Goal: Information Seeking & Learning: Learn about a topic

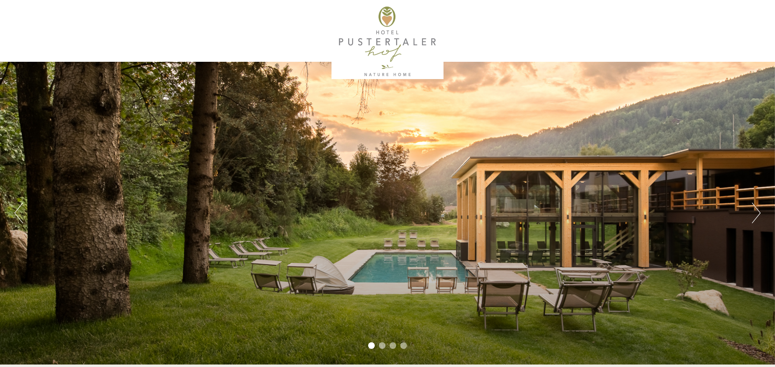
scroll to position [504, 0]
click at [750, 214] on div "Previous Next 1 2 3 4" at bounding box center [387, 213] width 775 height 303
click at [759, 210] on button "Next" at bounding box center [756, 213] width 9 height 21
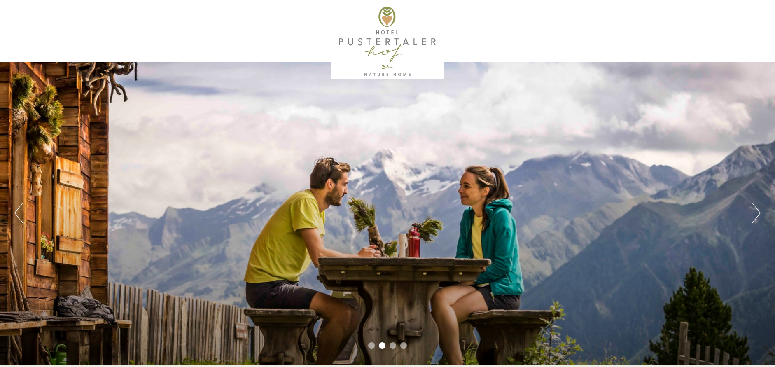
click at [759, 210] on button "Next" at bounding box center [756, 213] width 9 height 21
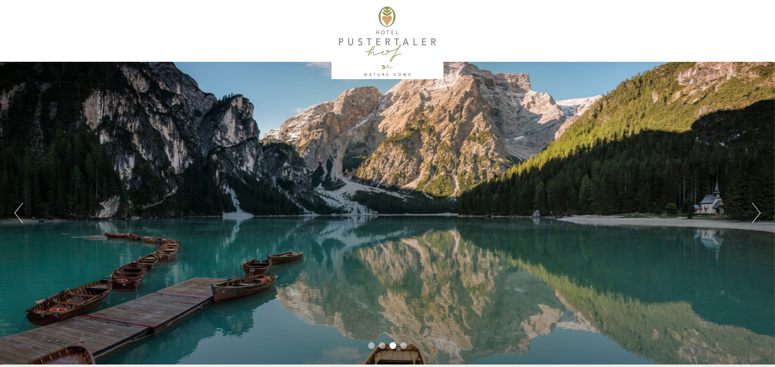
click at [759, 210] on button "Next" at bounding box center [756, 213] width 9 height 21
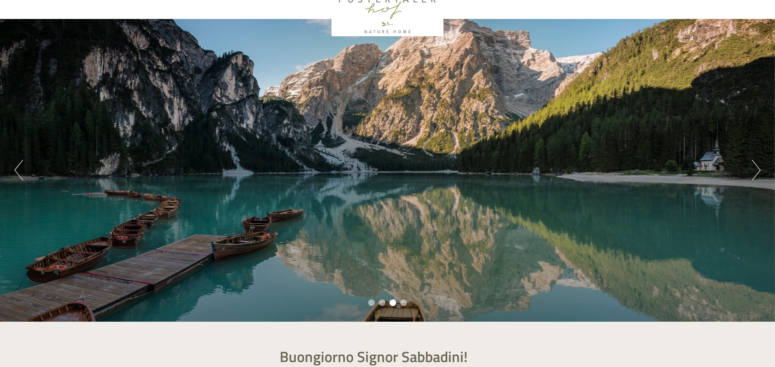
scroll to position [54, 0]
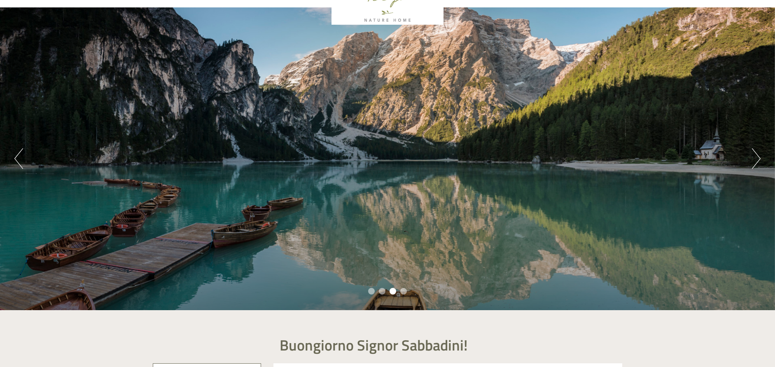
click at [755, 158] on button "Next" at bounding box center [756, 158] width 9 height 21
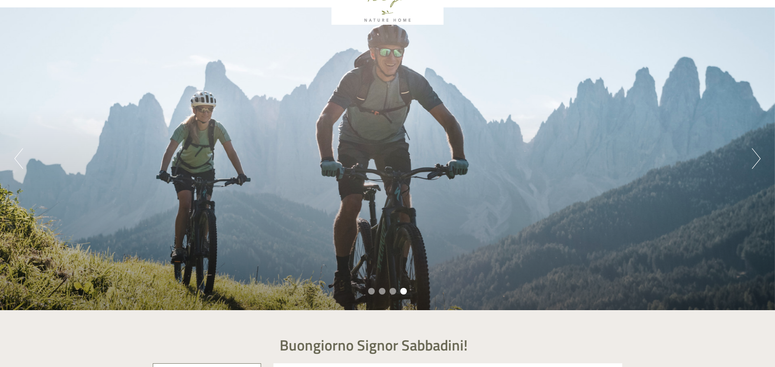
click at [755, 158] on button "Next" at bounding box center [756, 158] width 9 height 21
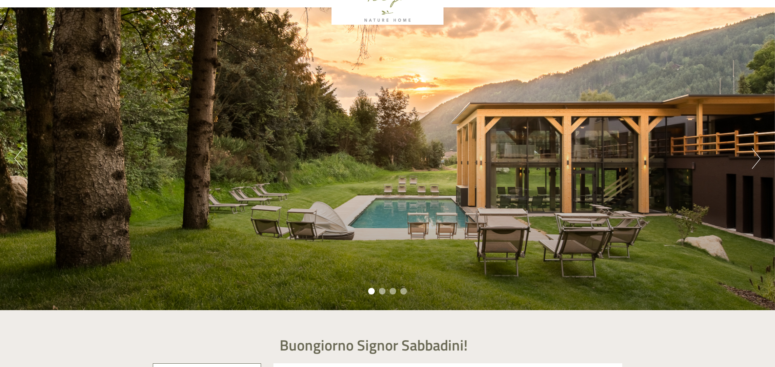
click at [755, 158] on button "Next" at bounding box center [756, 158] width 9 height 21
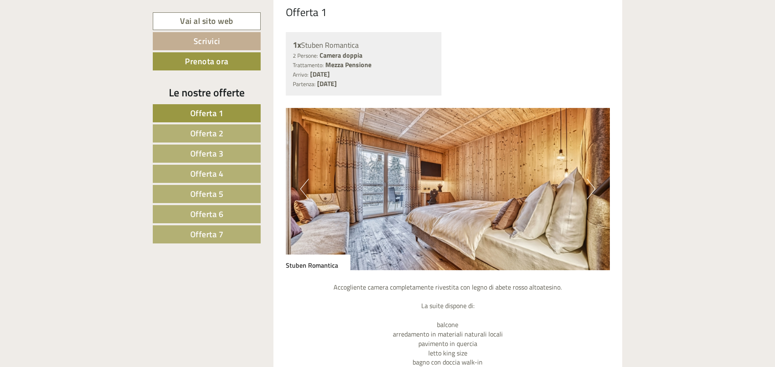
scroll to position [708, 0]
click at [581, 178] on img at bounding box center [448, 188] width 324 height 162
click at [589, 178] on button "Next" at bounding box center [591, 188] width 9 height 21
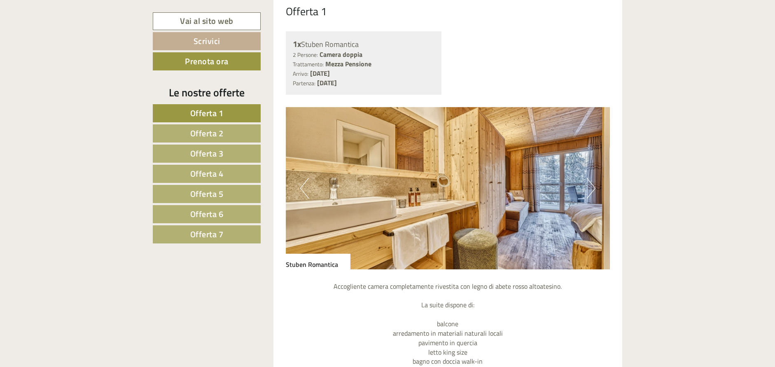
click at [590, 178] on button "Next" at bounding box center [591, 188] width 9 height 21
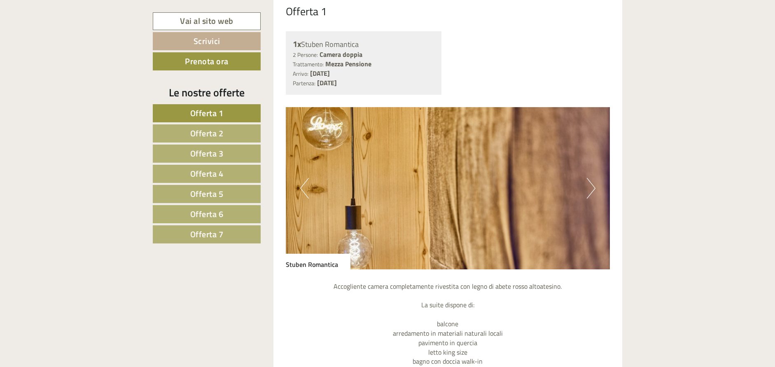
click at [590, 178] on button "Next" at bounding box center [591, 188] width 9 height 21
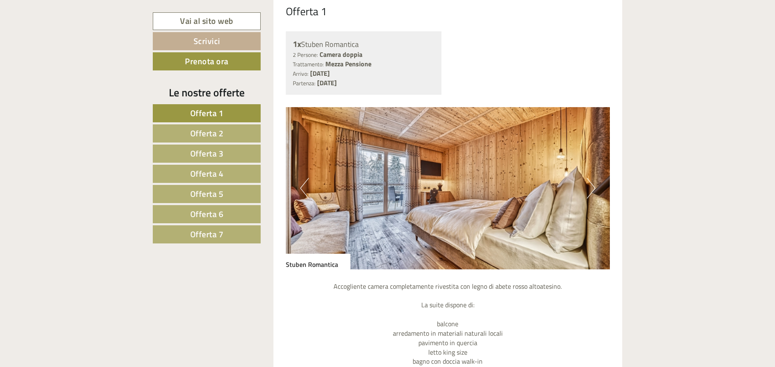
click at [590, 178] on button "Next" at bounding box center [591, 188] width 9 height 21
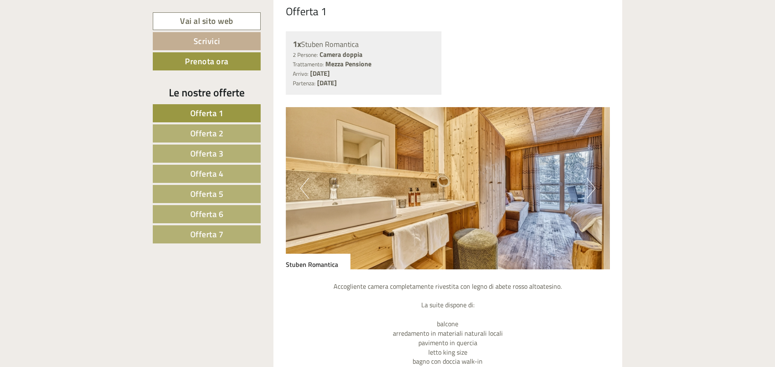
click at [590, 178] on button "Next" at bounding box center [591, 188] width 9 height 21
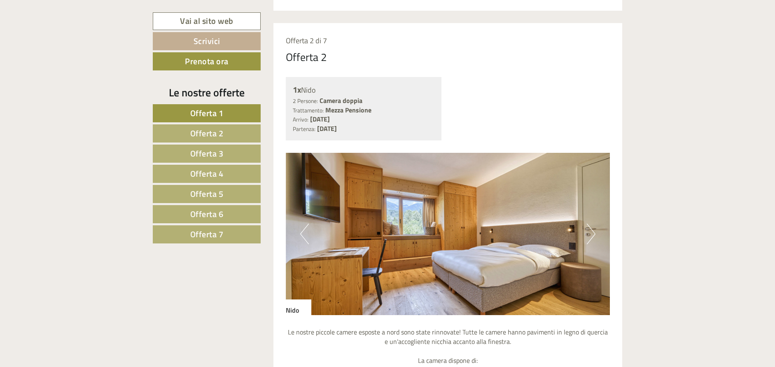
scroll to position [1343, 0]
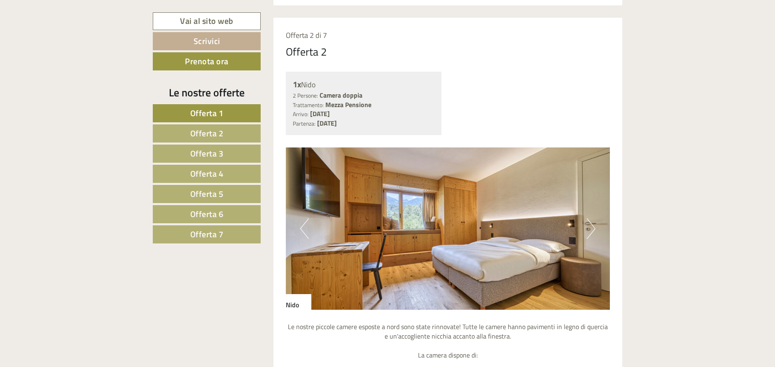
click at [589, 221] on button "Next" at bounding box center [591, 228] width 9 height 21
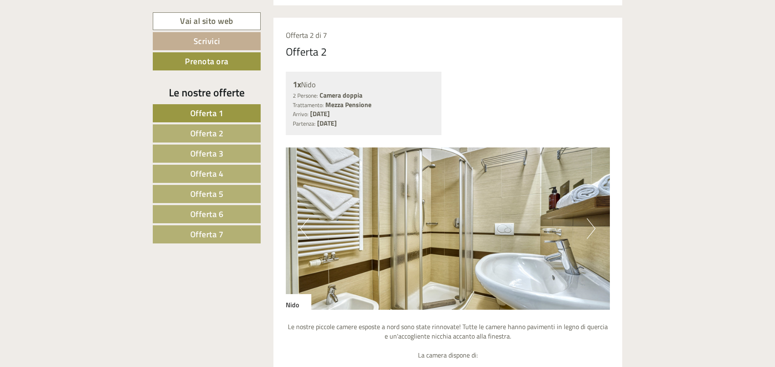
click at [589, 221] on button "Next" at bounding box center [591, 228] width 9 height 21
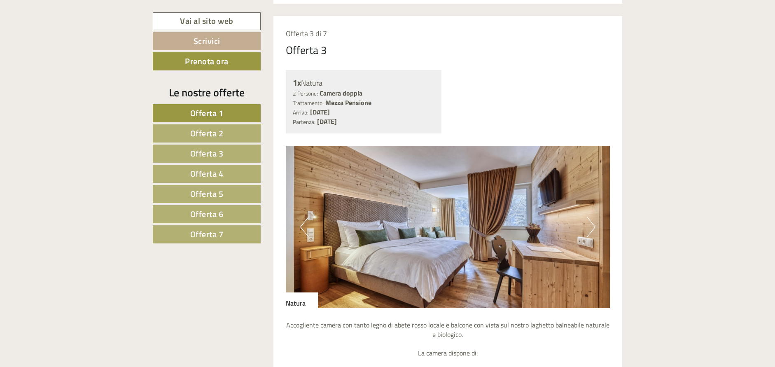
scroll to position [1958, 0]
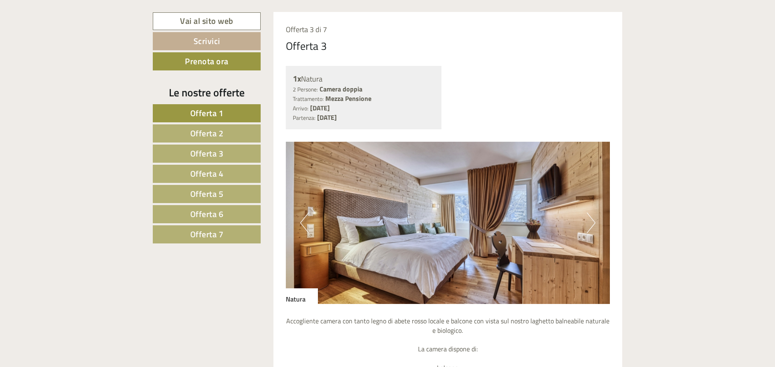
click at [593, 212] on button "Next" at bounding box center [591, 222] width 9 height 21
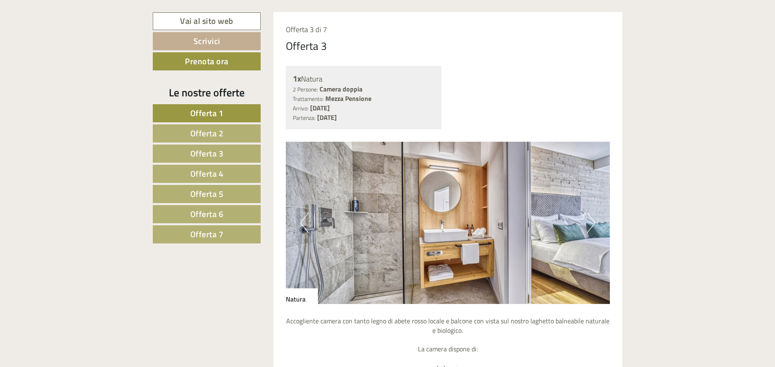
click at [593, 212] on button "Next" at bounding box center [591, 222] width 9 height 21
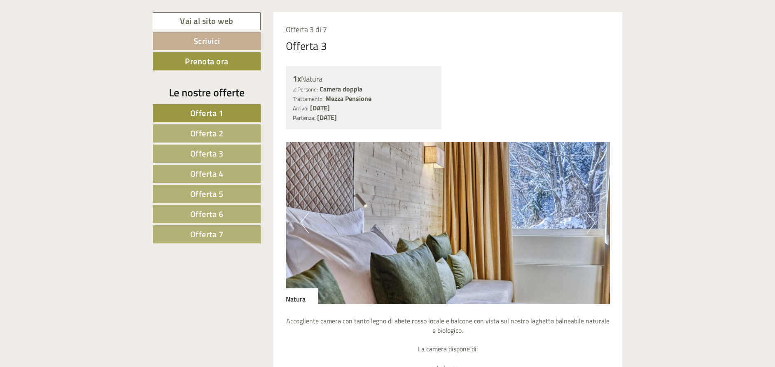
click at [593, 212] on button "Next" at bounding box center [591, 222] width 9 height 21
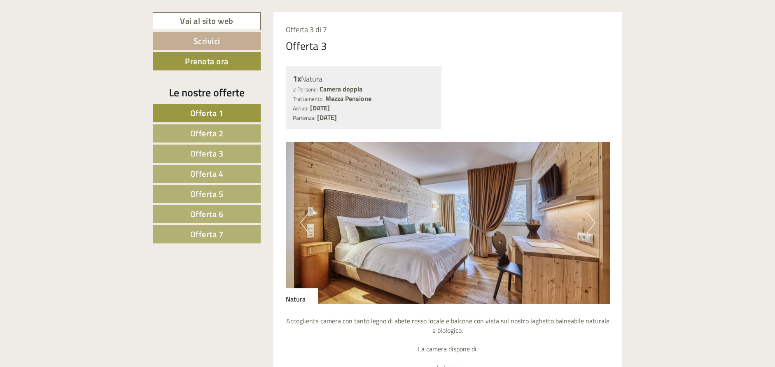
click at [593, 212] on button "Next" at bounding box center [591, 222] width 9 height 21
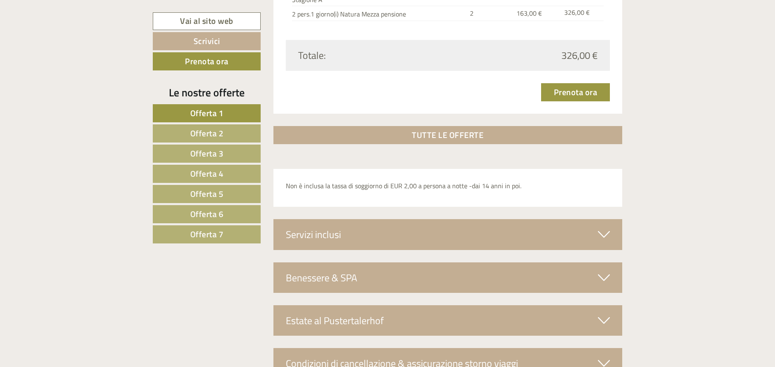
scroll to position [2510, 0]
click at [411, 219] on div "Servizi inclusi" at bounding box center [447, 234] width 349 height 30
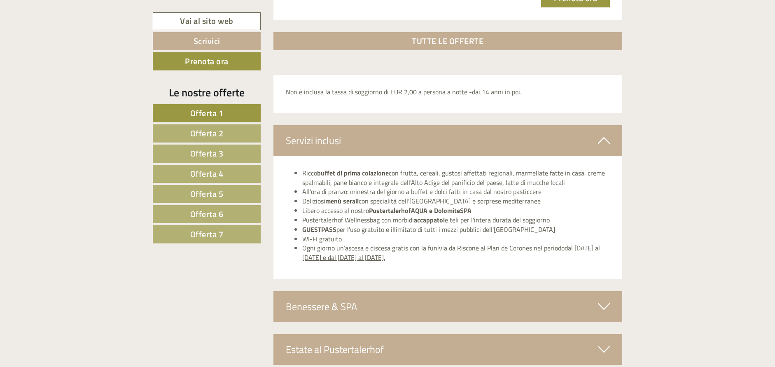
scroll to position [2604, 0]
click at [416, 291] on div "Benessere & SPA" at bounding box center [447, 306] width 349 height 30
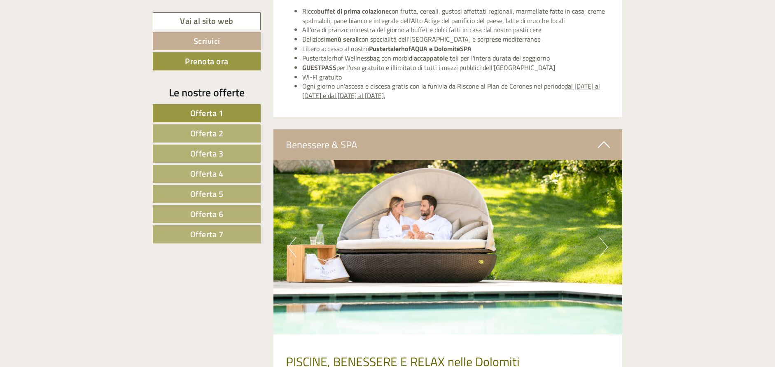
scroll to position [2773, 0]
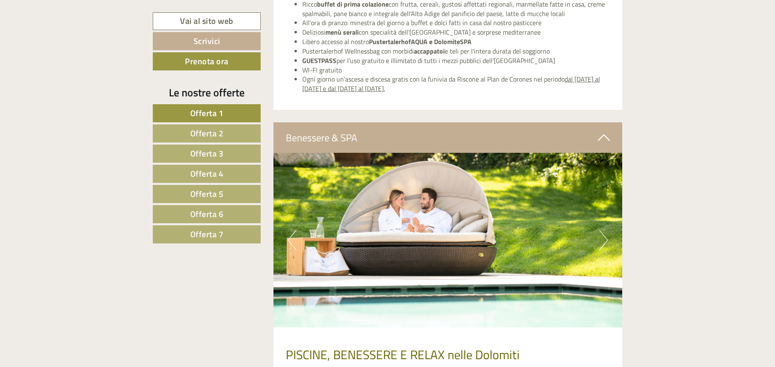
click at [600, 230] on button "Next" at bounding box center [603, 240] width 9 height 21
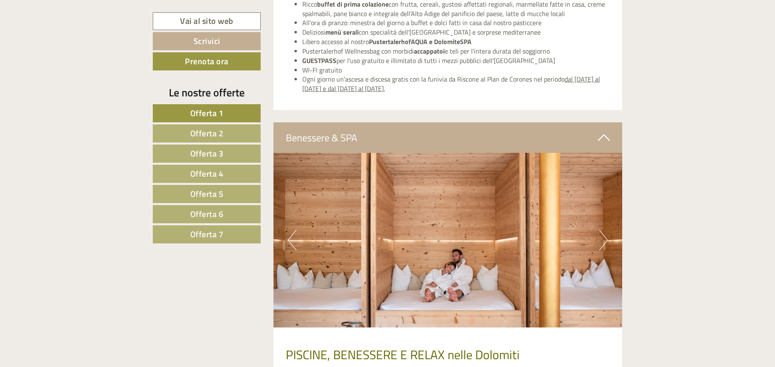
click at [600, 230] on button "Next" at bounding box center [603, 240] width 9 height 21
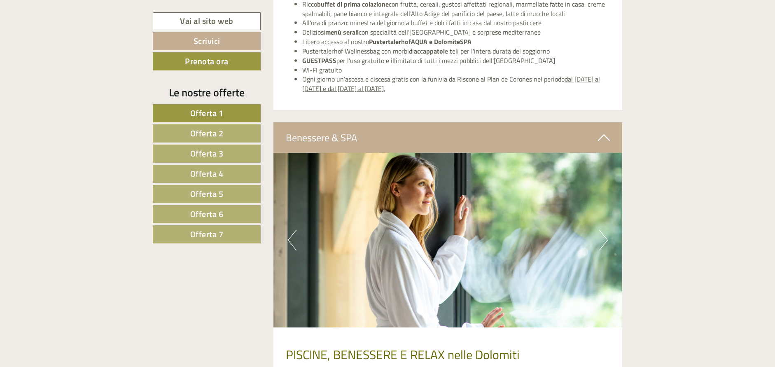
click at [601, 230] on button "Next" at bounding box center [603, 240] width 9 height 21
click at [602, 230] on button "Next" at bounding box center [603, 240] width 9 height 21
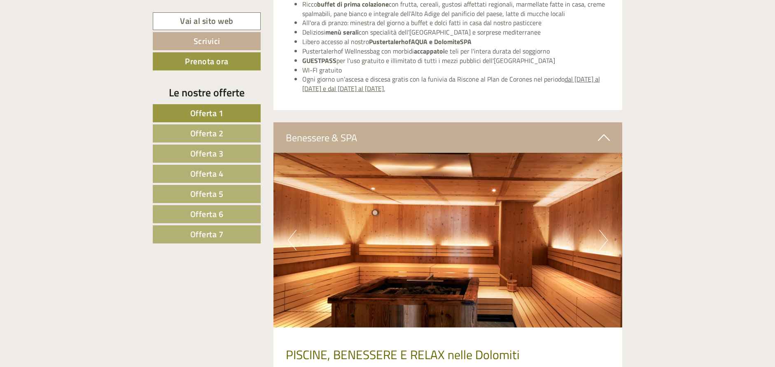
click at [602, 230] on button "Next" at bounding box center [603, 240] width 9 height 21
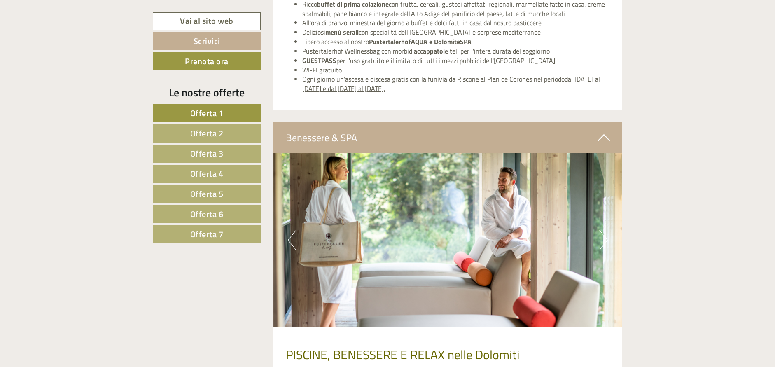
click at [602, 230] on button "Next" at bounding box center [603, 240] width 9 height 21
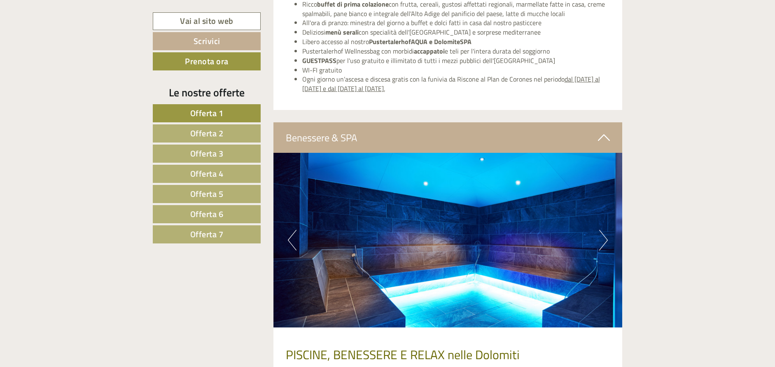
click at [602, 230] on button "Next" at bounding box center [603, 240] width 9 height 21
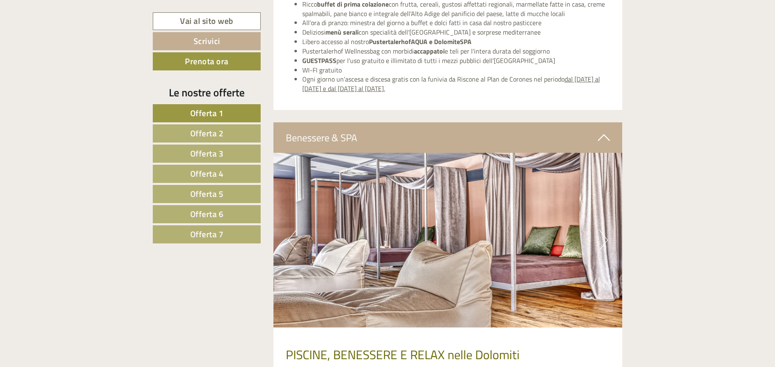
click at [602, 230] on button "Next" at bounding box center [603, 240] width 9 height 21
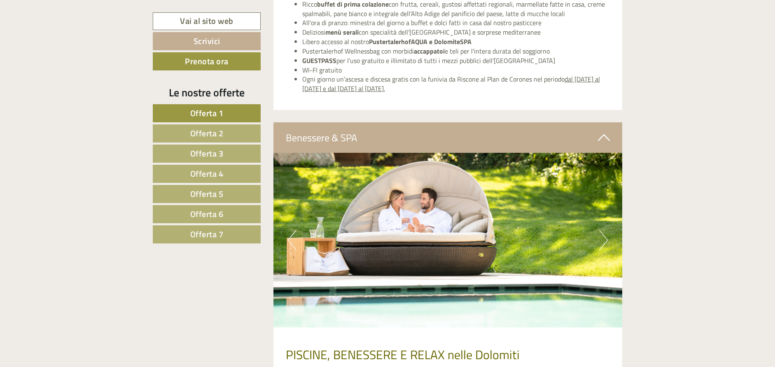
click at [602, 230] on button "Next" at bounding box center [603, 240] width 9 height 21
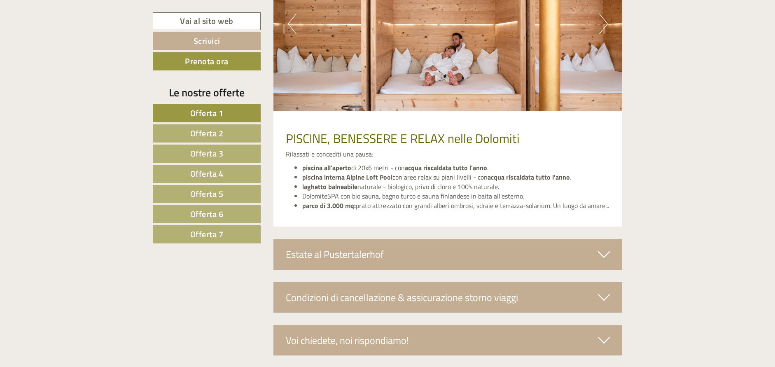
scroll to position [3015, 0]
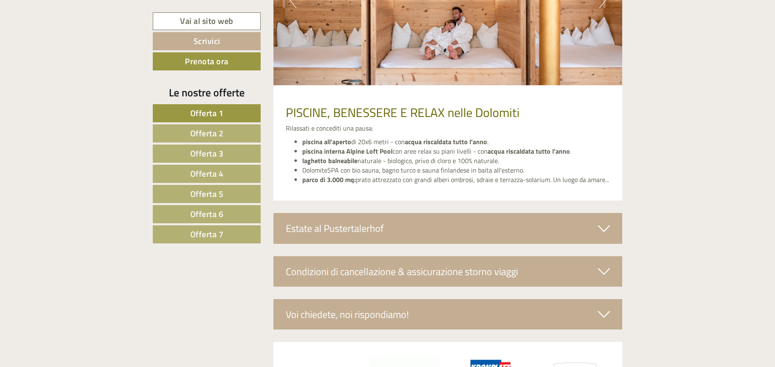
click at [206, 135] on span "Offerta 2" at bounding box center [206, 133] width 33 height 13
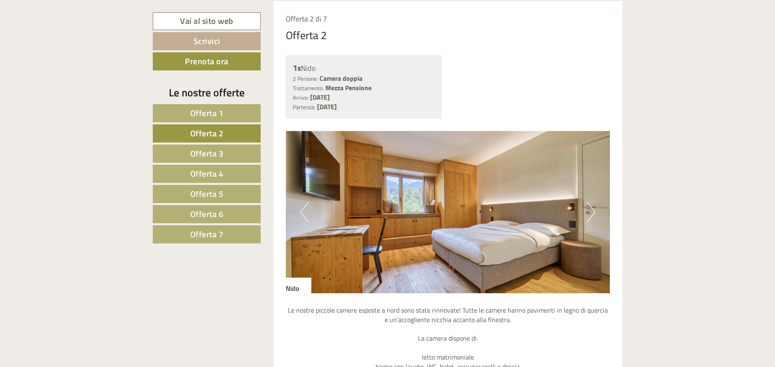
click at [208, 151] on span "Offerta 3" at bounding box center [206, 153] width 33 height 13
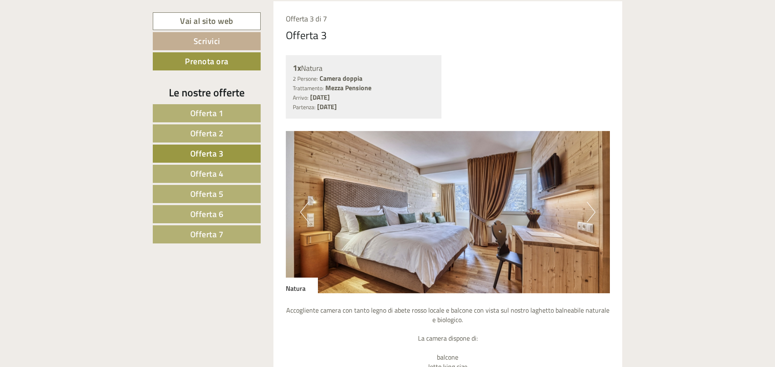
click at [216, 170] on span "Offerta 4" at bounding box center [206, 173] width 33 height 13
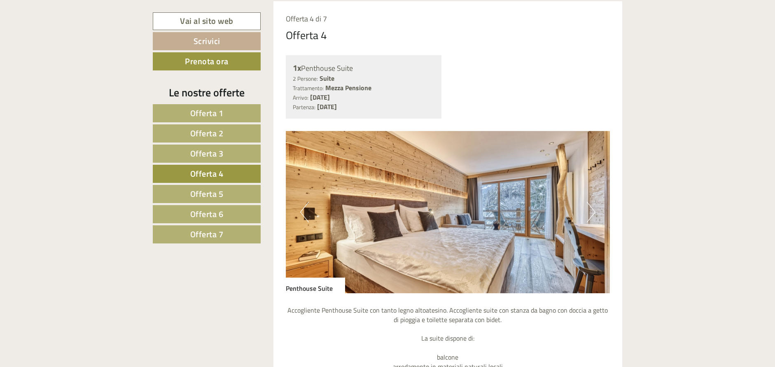
click at [220, 193] on span "Offerta 5" at bounding box center [206, 193] width 33 height 13
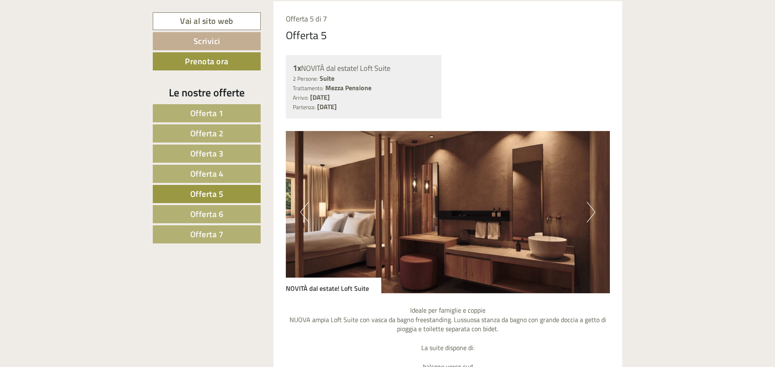
click at [593, 209] on button "Next" at bounding box center [591, 212] width 9 height 21
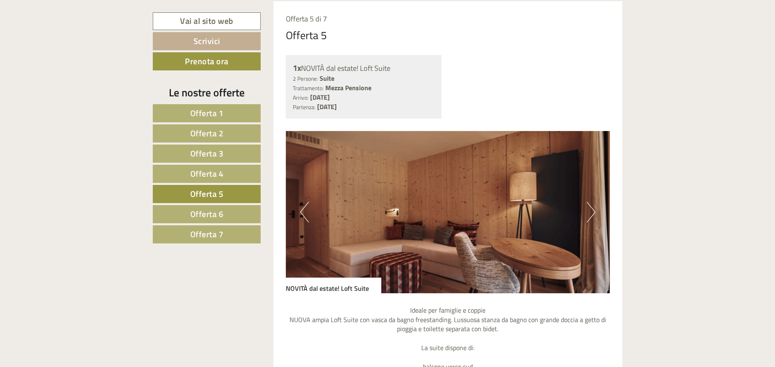
click at [590, 208] on button "Next" at bounding box center [591, 212] width 9 height 21
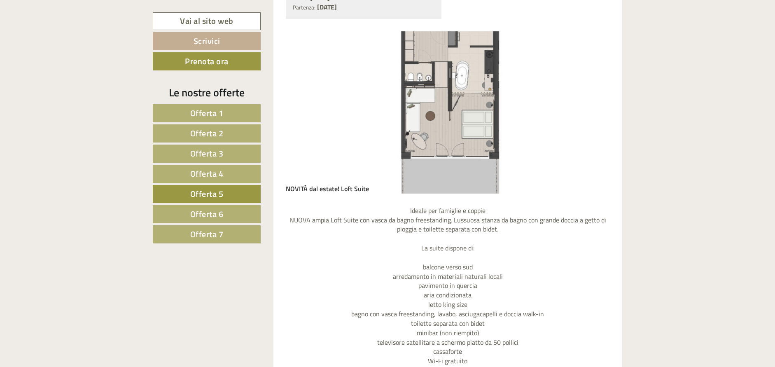
click at [209, 209] on span "Offerta 6" at bounding box center [206, 214] width 33 height 13
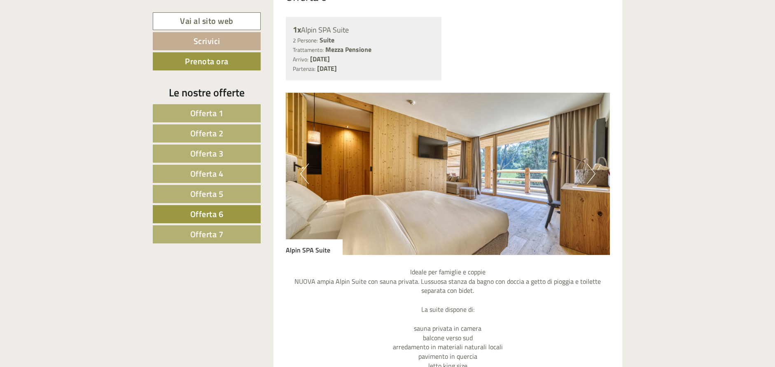
scroll to position [724, 0]
click at [589, 165] on button "Next" at bounding box center [591, 173] width 9 height 21
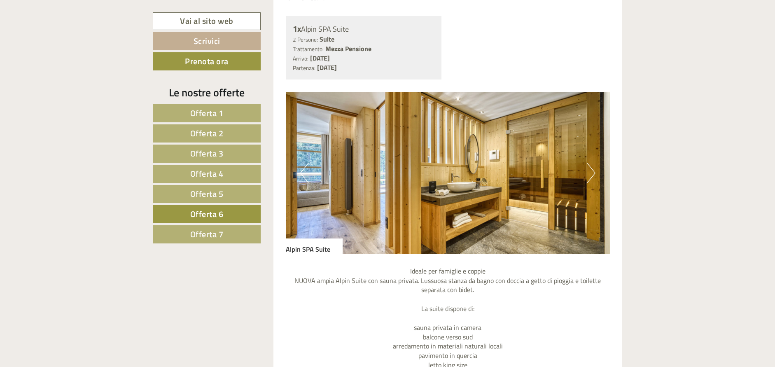
click at [589, 165] on button "Next" at bounding box center [591, 173] width 9 height 21
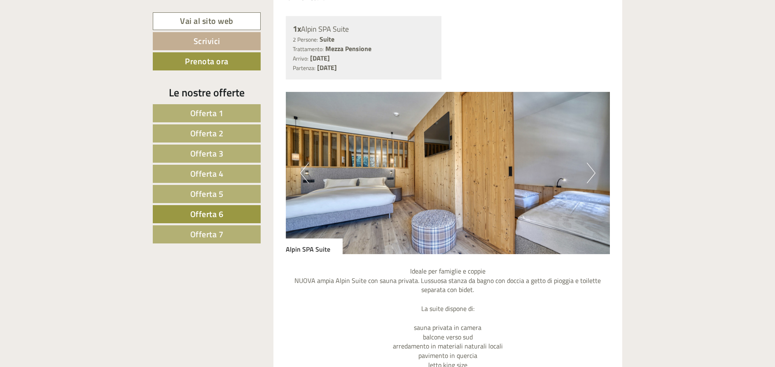
click at [589, 165] on button "Next" at bounding box center [591, 173] width 9 height 21
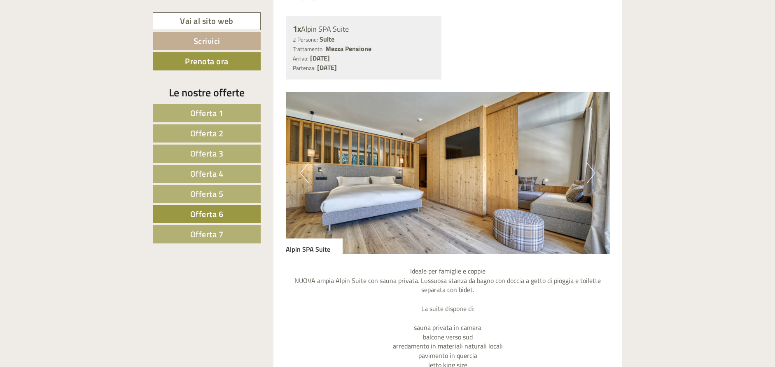
click at [589, 165] on button "Next" at bounding box center [591, 173] width 9 height 21
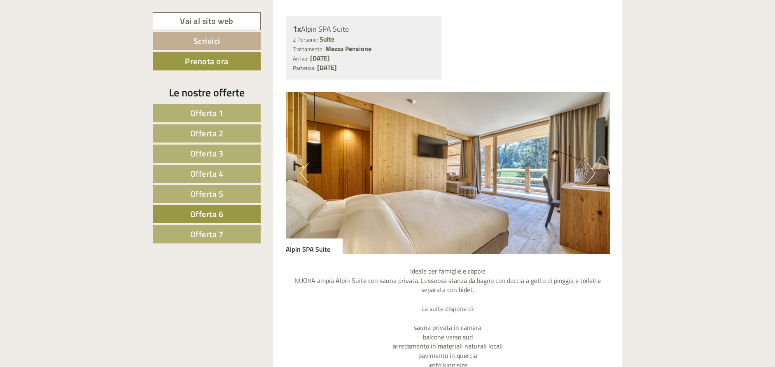
click at [201, 224] on nav "Offerta 1 Offerta 2 Offerta 3 Offerta 4 Offerta 5 Offerta 6 Offerta 7" at bounding box center [208, 173] width 110 height 139
click at [209, 229] on span "Offerta 7" at bounding box center [206, 234] width 33 height 13
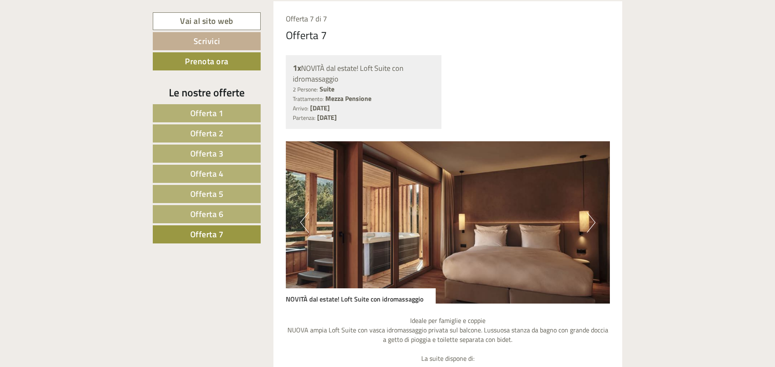
click at [591, 221] on button "Next" at bounding box center [591, 222] width 9 height 21
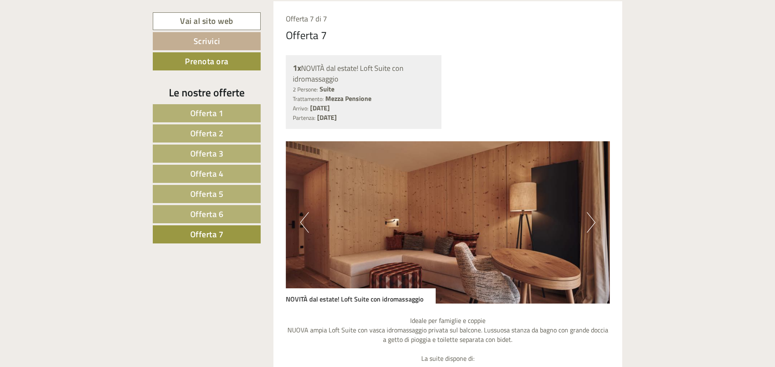
click at [591, 221] on button "Next" at bounding box center [591, 222] width 9 height 21
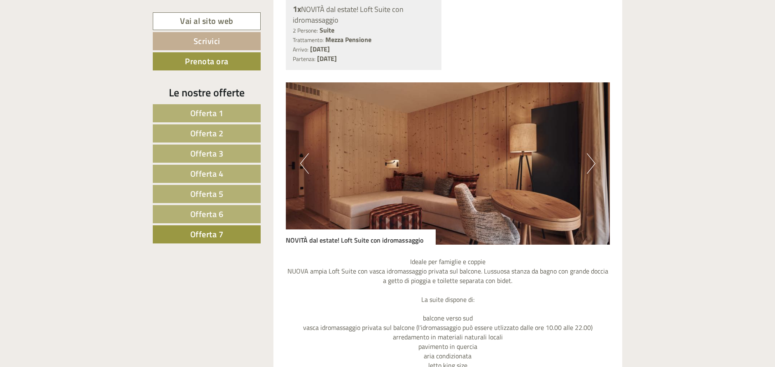
click at [596, 161] on img at bounding box center [448, 163] width 324 height 162
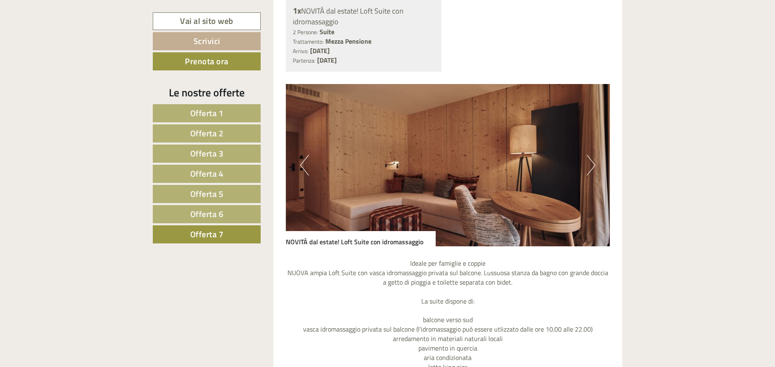
click at [177, 105] on link "Offerta 1" at bounding box center [207, 113] width 108 height 18
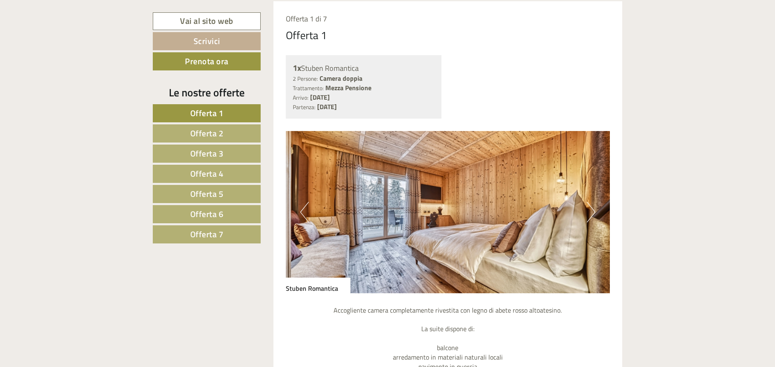
click at [198, 136] on span "Offerta 2" at bounding box center [206, 133] width 33 height 13
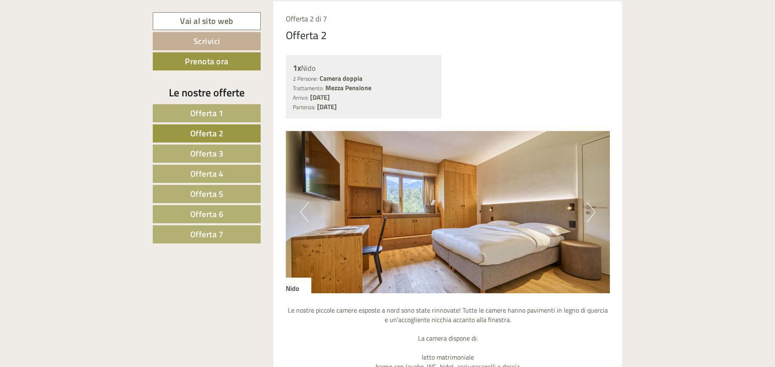
click at [212, 112] on span "Offerta 1" at bounding box center [206, 113] width 33 height 13
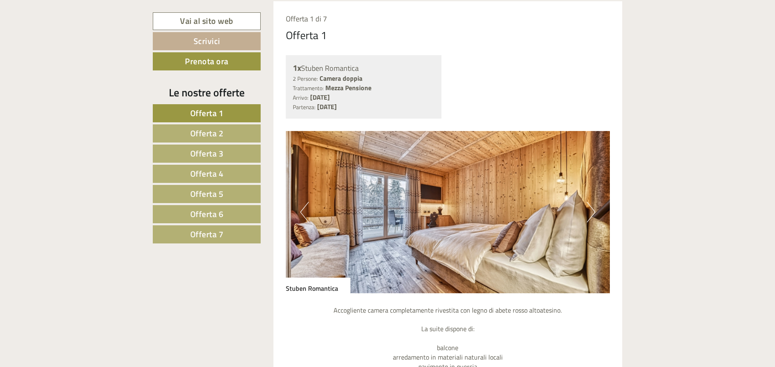
click at [210, 159] on span "Offerta 3" at bounding box center [206, 153] width 33 height 13
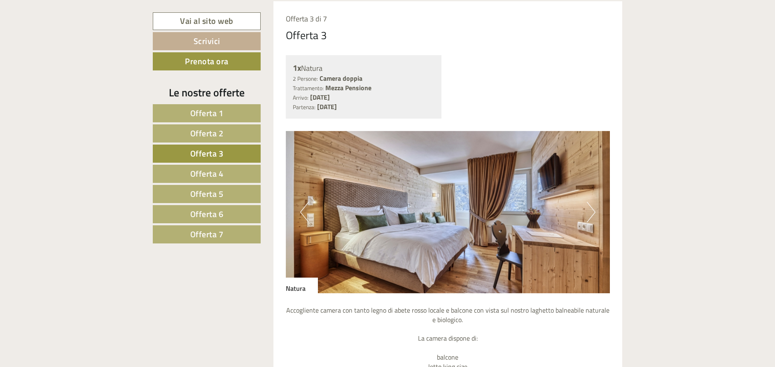
click at [217, 176] on span "Offerta 4" at bounding box center [206, 173] width 33 height 13
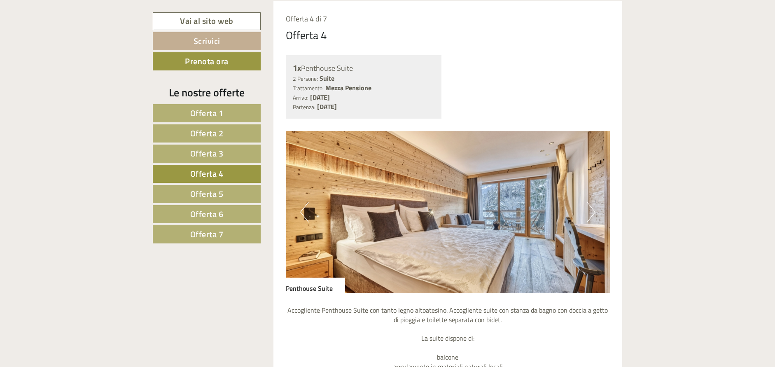
click at [591, 206] on button "Next" at bounding box center [591, 212] width 9 height 21
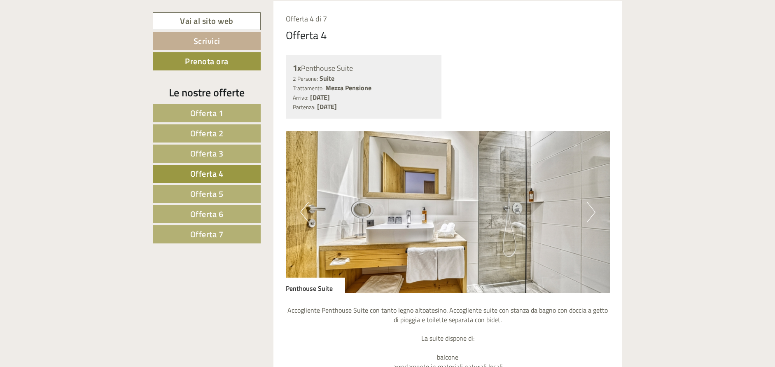
click at [585, 207] on img at bounding box center [448, 212] width 324 height 162
click at [592, 203] on button "Next" at bounding box center [591, 212] width 9 height 21
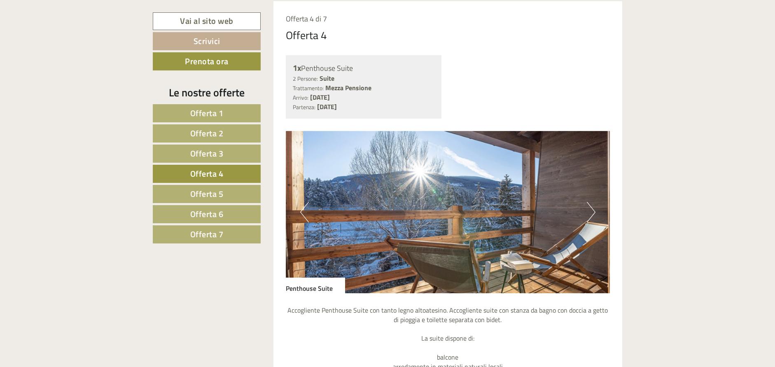
click at [592, 203] on button "Next" at bounding box center [591, 212] width 9 height 21
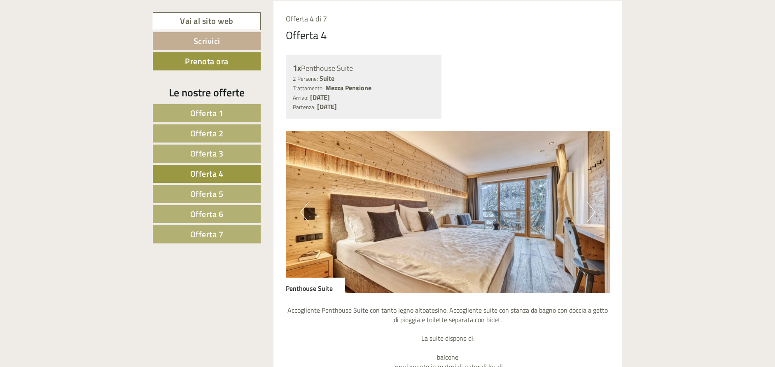
click at [592, 203] on button "Next" at bounding box center [591, 212] width 9 height 21
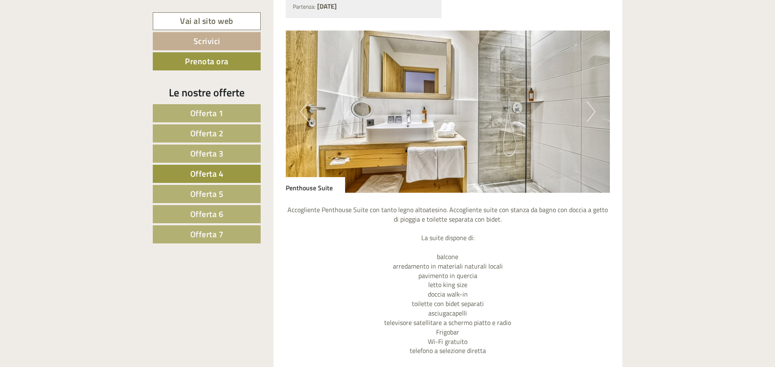
click at [199, 194] on span "Offerta 5" at bounding box center [206, 193] width 33 height 13
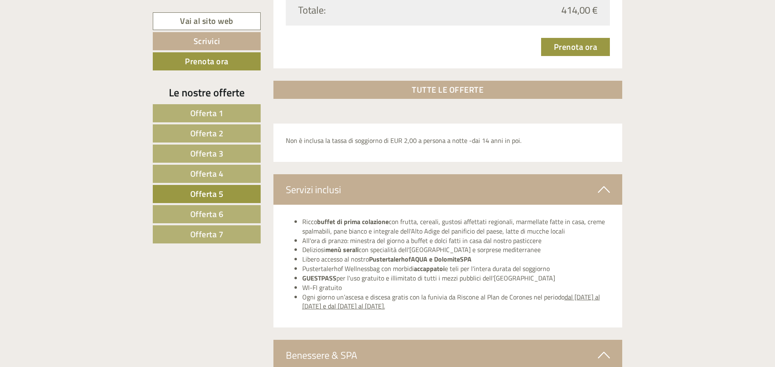
scroll to position [1317, 0]
click at [214, 22] on link "Vai al sito web" at bounding box center [207, 21] width 108 height 18
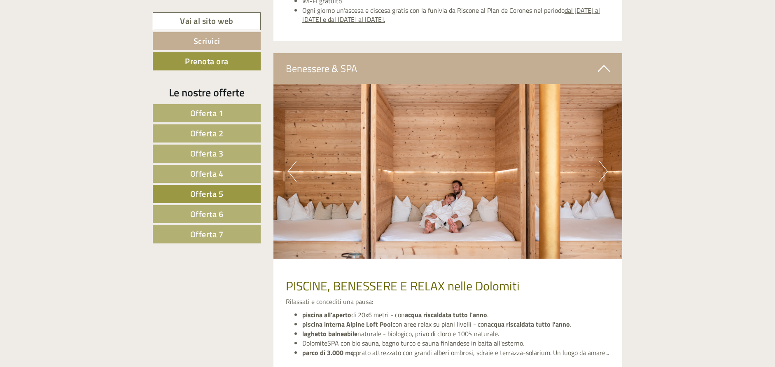
scroll to position [1605, 0]
click at [608, 155] on img at bounding box center [447, 171] width 349 height 175
click at [601, 161] on button "Next" at bounding box center [603, 171] width 9 height 21
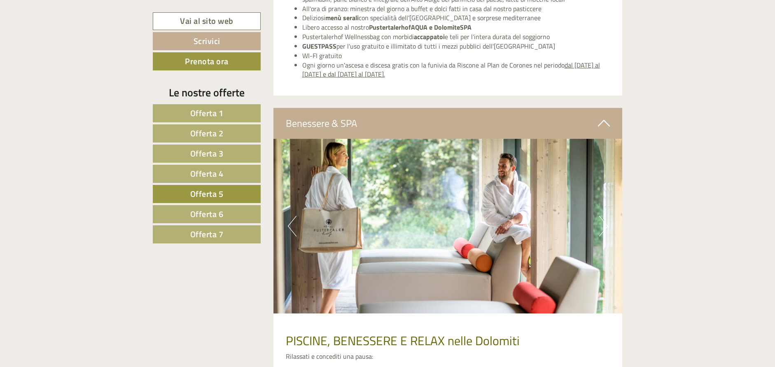
scroll to position [1550, 0]
click at [598, 210] on img at bounding box center [447, 225] width 349 height 175
click at [601, 215] on button "Next" at bounding box center [603, 225] width 9 height 21
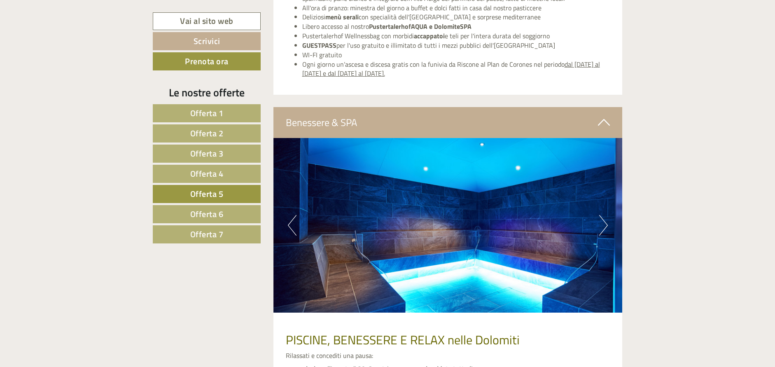
click at [606, 215] on button "Next" at bounding box center [603, 225] width 9 height 21
click at [607, 215] on button "Next" at bounding box center [603, 225] width 9 height 21
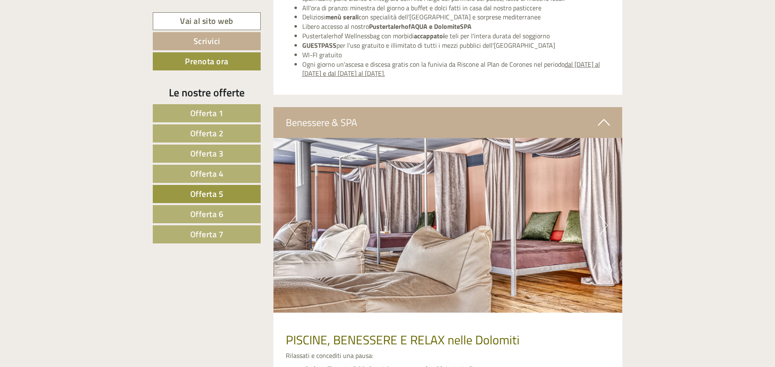
click at [607, 215] on button "Next" at bounding box center [603, 225] width 9 height 21
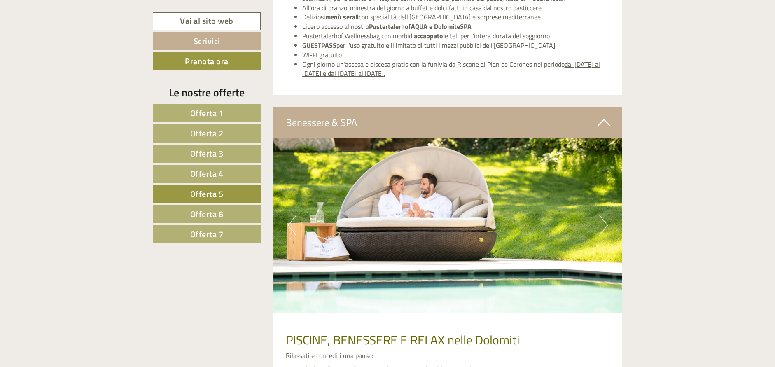
click at [607, 215] on button "Next" at bounding box center [603, 225] width 9 height 21
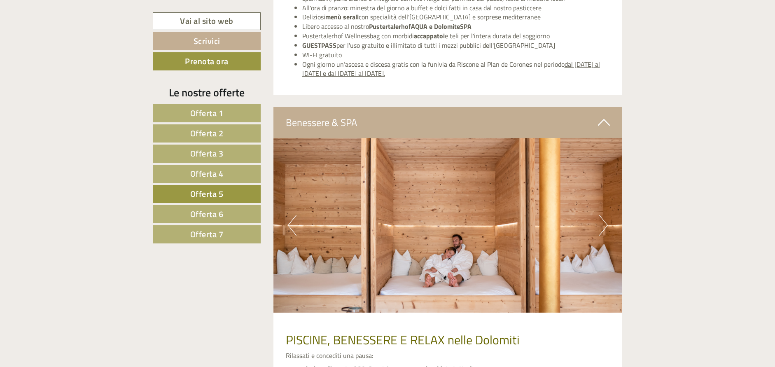
click at [607, 215] on button "Next" at bounding box center [603, 225] width 9 height 21
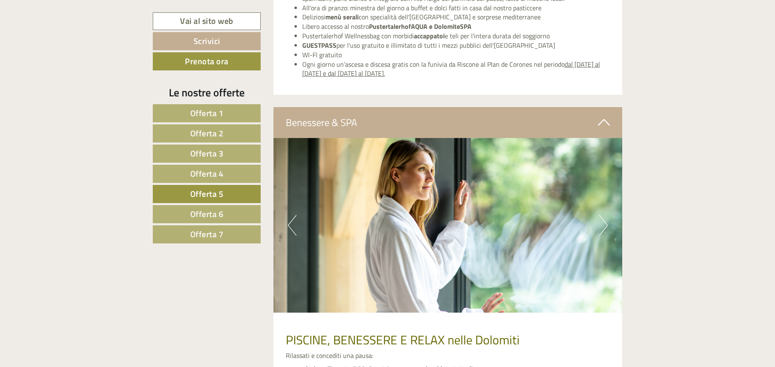
click at [607, 215] on button "Next" at bounding box center [603, 225] width 9 height 21
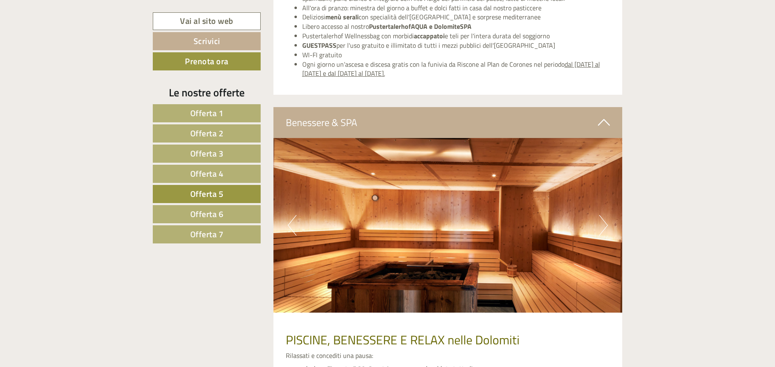
click at [607, 215] on button "Next" at bounding box center [603, 225] width 9 height 21
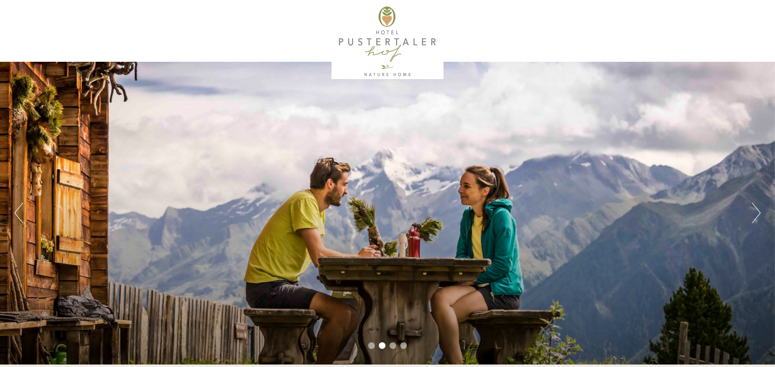
scroll to position [0, 0]
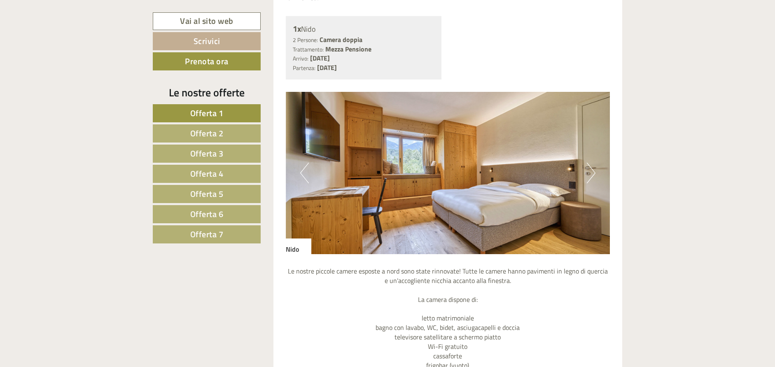
scroll to position [1422, 0]
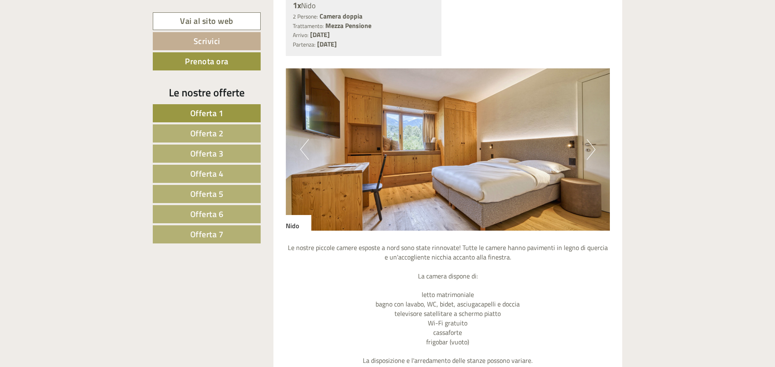
click at [585, 134] on img at bounding box center [448, 149] width 324 height 162
click at [591, 139] on button "Next" at bounding box center [591, 149] width 9 height 21
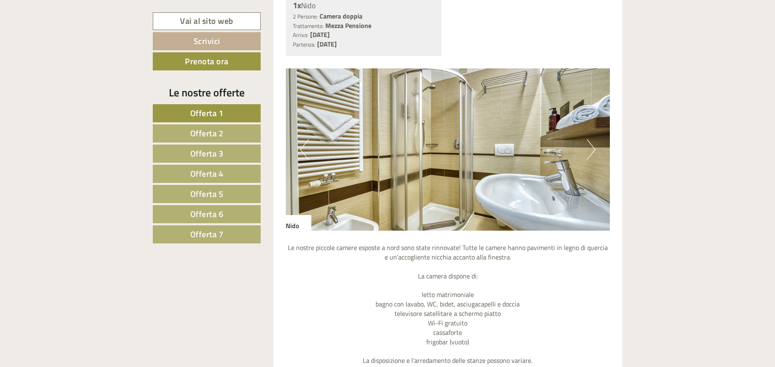
click at [593, 139] on button "Next" at bounding box center [591, 149] width 9 height 21
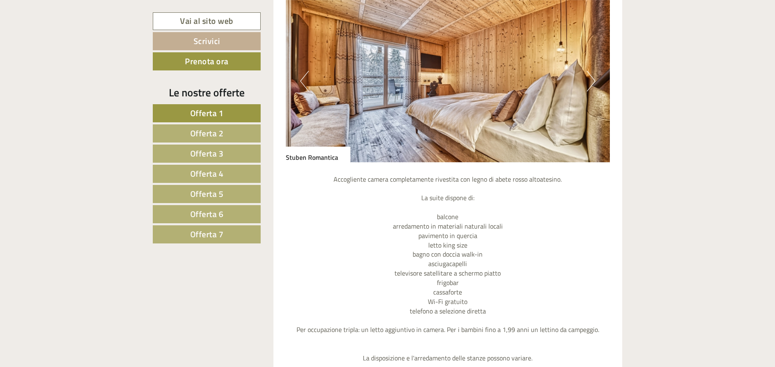
scroll to position [782, 0]
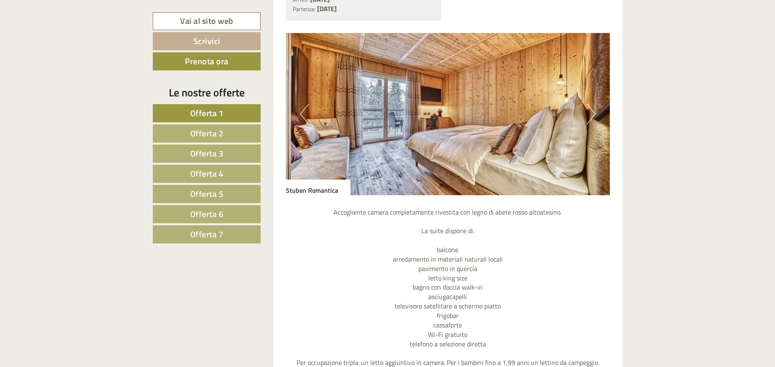
click at [582, 109] on img at bounding box center [448, 114] width 324 height 162
click at [591, 107] on button "Next" at bounding box center [591, 114] width 9 height 21
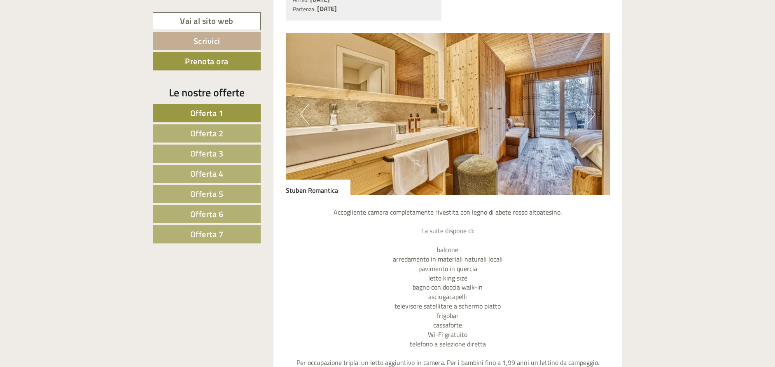
click at [596, 104] on img at bounding box center [448, 114] width 324 height 162
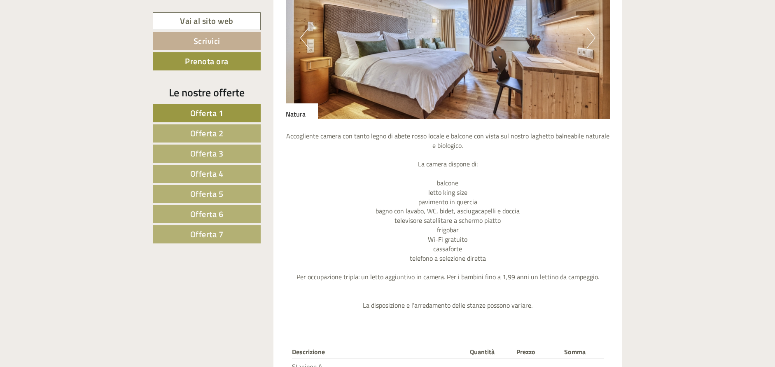
scroll to position [1982, 0]
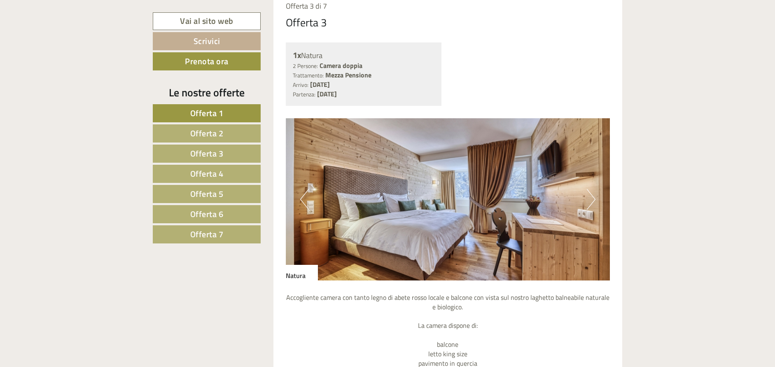
click at [599, 184] on img at bounding box center [448, 199] width 324 height 162
click at [591, 189] on button "Next" at bounding box center [591, 199] width 9 height 21
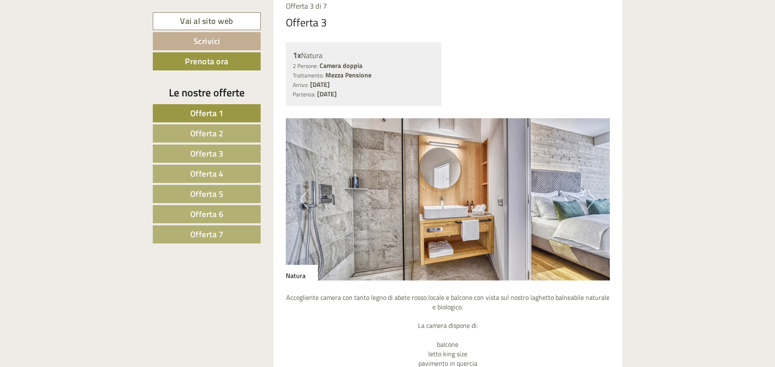
click at [594, 189] on button "Next" at bounding box center [591, 199] width 9 height 21
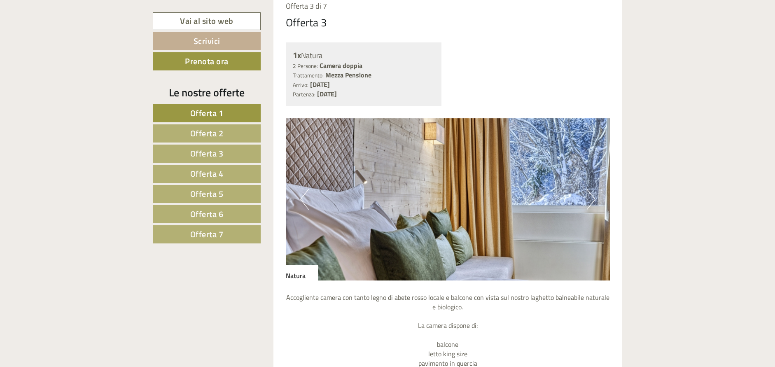
click at [594, 189] on button "Next" at bounding box center [591, 199] width 9 height 21
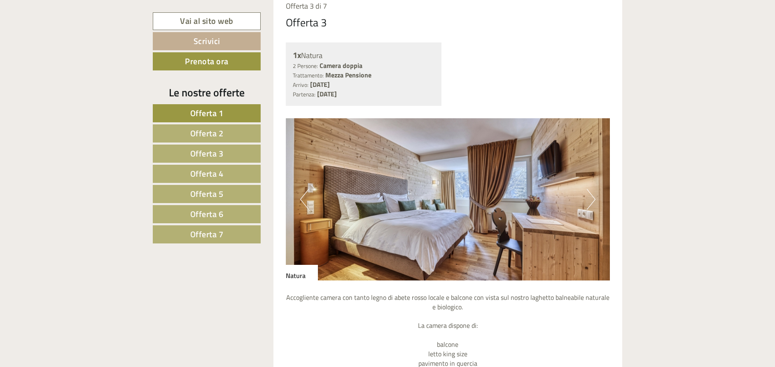
click at [595, 189] on button "Next" at bounding box center [591, 199] width 9 height 21
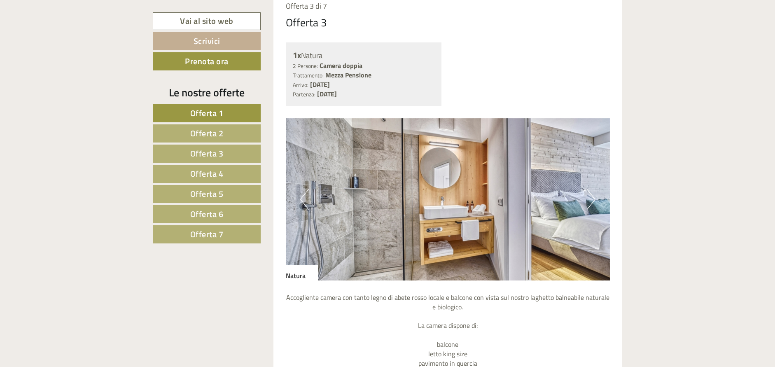
click at [593, 189] on button "Next" at bounding box center [591, 199] width 9 height 21
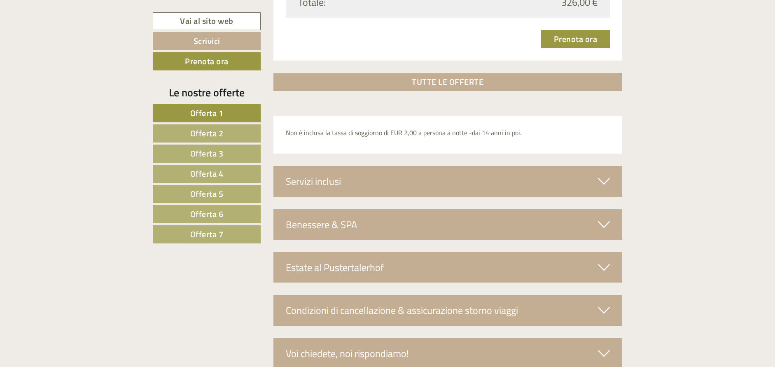
scroll to position [2567, 0]
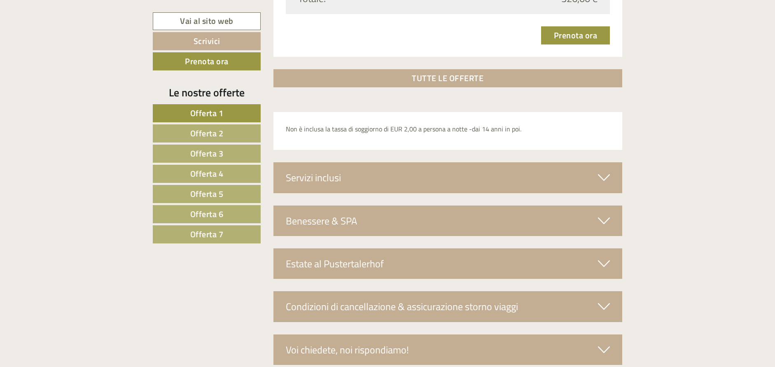
click at [457, 162] on div "Servizi inclusi" at bounding box center [447, 177] width 349 height 30
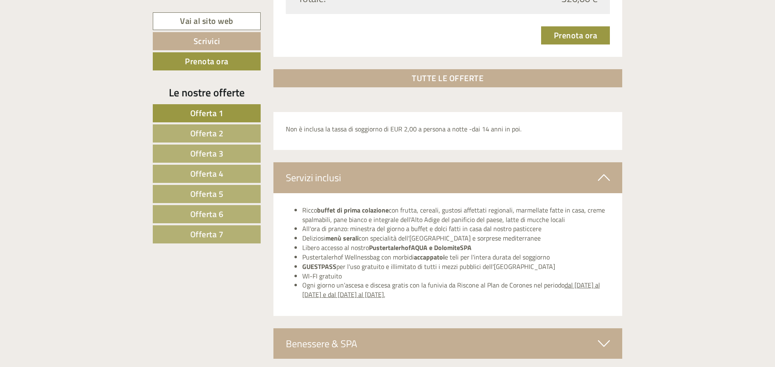
click at [393, 243] on strong "PustertalerhofAQUA e DolomiteSPA" at bounding box center [420, 248] width 103 height 10
click at [403, 243] on strong "PustertalerhofAQUA e DolomiteSPA" at bounding box center [420, 248] width 103 height 10
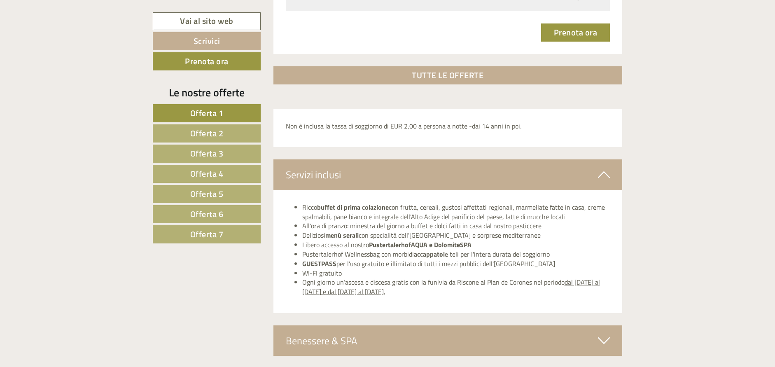
scroll to position [2591, 0]
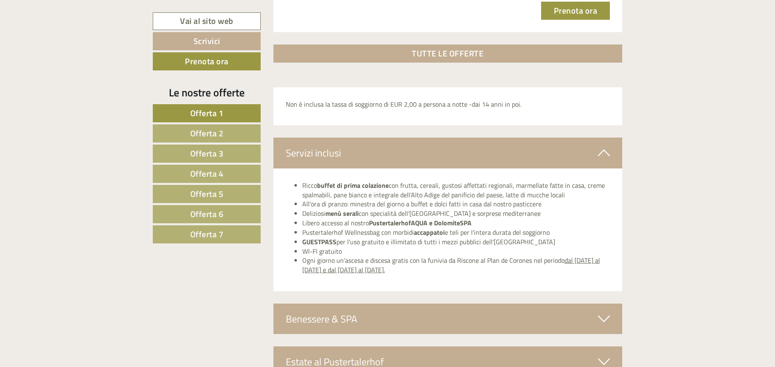
click at [437, 303] on div "Benessere & SPA" at bounding box center [447, 318] width 349 height 30
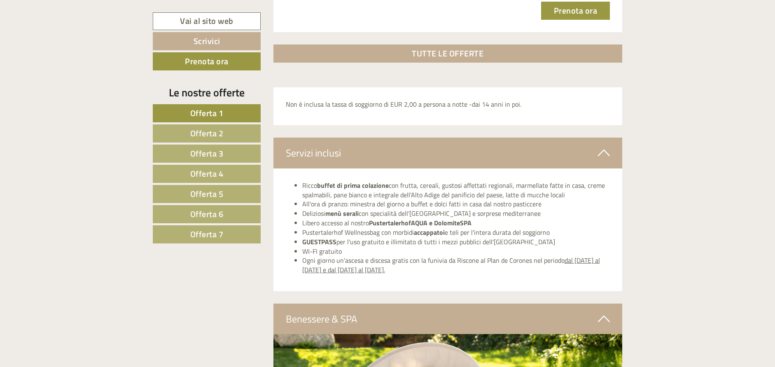
scroll to position [2742, 0]
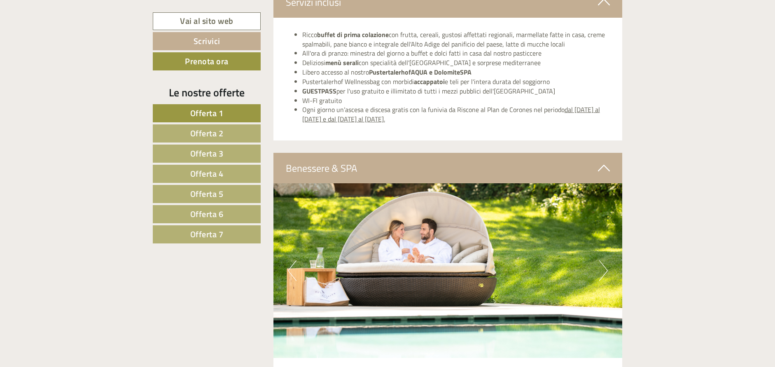
click at [601, 260] on button "Next" at bounding box center [603, 270] width 9 height 21
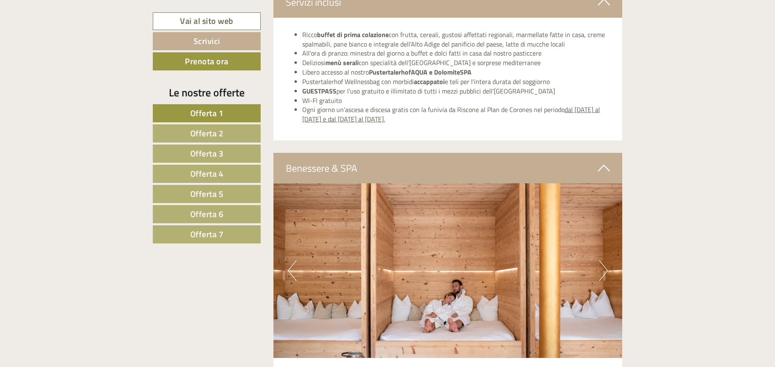
click at [601, 260] on button "Next" at bounding box center [603, 270] width 9 height 21
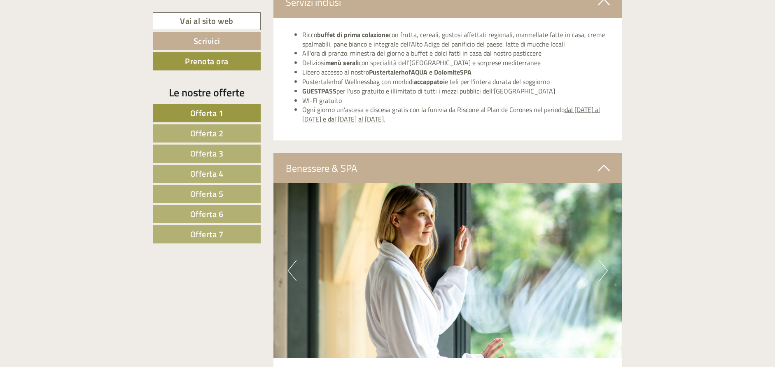
click at [603, 260] on button "Next" at bounding box center [603, 270] width 9 height 21
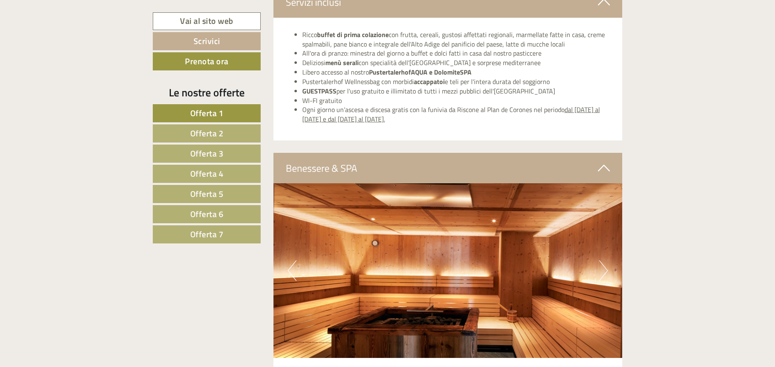
click at [600, 260] on button "Next" at bounding box center [603, 270] width 9 height 21
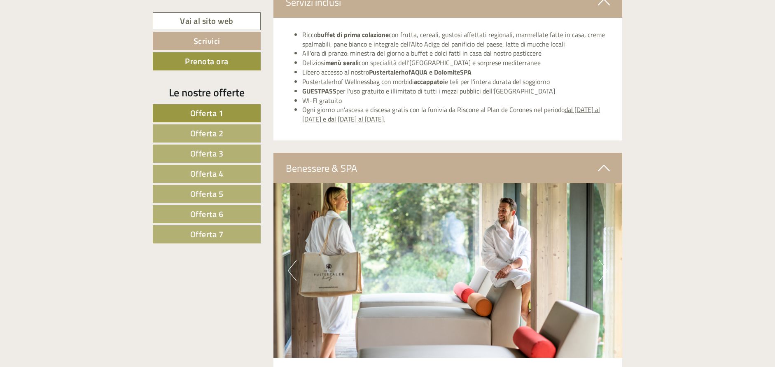
click at [603, 260] on button "Next" at bounding box center [603, 270] width 9 height 21
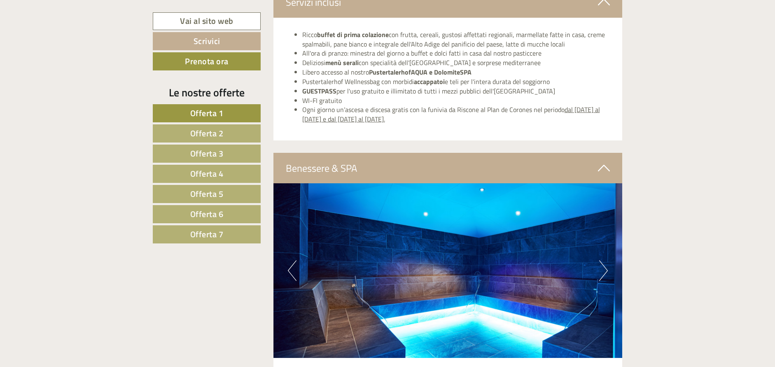
click at [602, 260] on button "Next" at bounding box center [603, 270] width 9 height 21
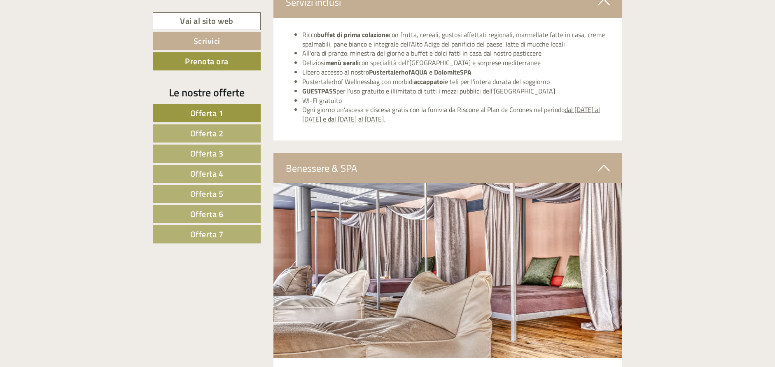
click at [602, 260] on button "Next" at bounding box center [603, 270] width 9 height 21
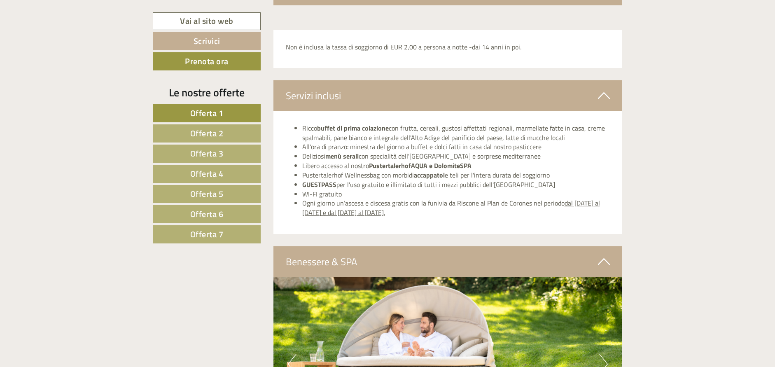
scroll to position [2491, 0]
